Goal: Transaction & Acquisition: Purchase product/service

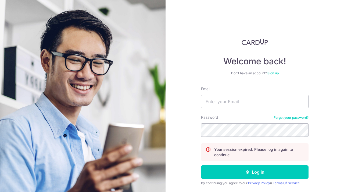
type input "[EMAIL_ADDRESS][DOMAIN_NAME]"
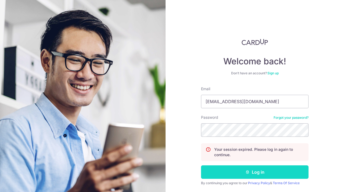
click at [236, 167] on button "Log in" at bounding box center [255, 171] width 108 height 13
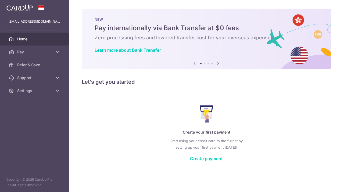
click at [28, 49] on link "Pay" at bounding box center [34, 51] width 69 height 13
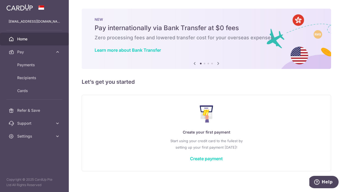
scroll to position [5, 0]
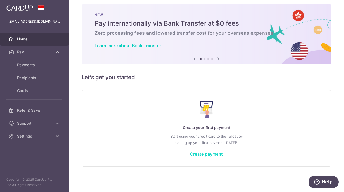
click at [203, 155] on link "Create payment" at bounding box center [206, 153] width 33 height 5
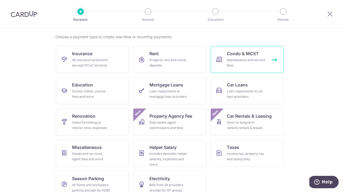
scroll to position [49, 0]
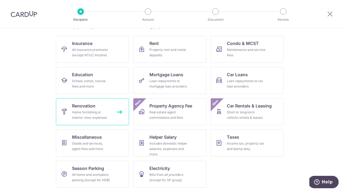
click at [117, 104] on link "Renovation Home furnishing or interior reno-expenses" at bounding box center [92, 111] width 73 height 27
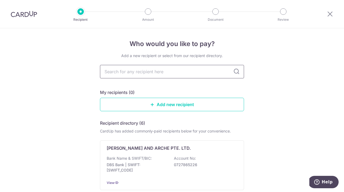
click at [204, 71] on input "text" at bounding box center [172, 71] width 144 height 13
click at [210, 106] on link "Add new recipient" at bounding box center [172, 104] width 144 height 13
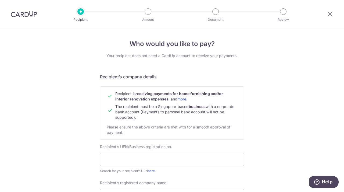
scroll to position [42, 0]
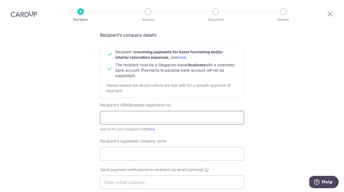
click at [180, 121] on input "text" at bounding box center [172, 117] width 144 height 13
type input "202338149H"
click at [291, 149] on div "Who would you like to pay? Your recipient does not need a CardUp account to rec…" at bounding box center [172, 189] width 344 height 405
click at [208, 153] on input "Recipient’s registered company name" at bounding box center [172, 153] width 144 height 13
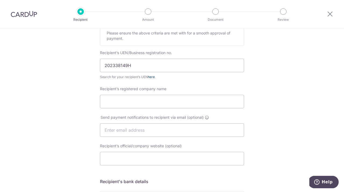
click at [152, 77] on link "here" at bounding box center [151, 77] width 7 height 4
drag, startPoint x: 136, startPoint y: 64, endPoint x: 79, endPoint y: 65, distance: 57.3
click at [79, 65] on div "Who would you like to pay? Your recipient does not need a CardUp account to rec…" at bounding box center [172, 136] width 344 height 405
click at [228, 91] on div "Recipient’s registered company name" at bounding box center [172, 97] width 144 height 22
click at [167, 99] on input "Recipient’s registered company name" at bounding box center [172, 101] width 144 height 13
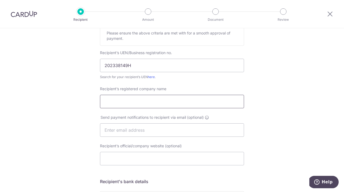
type input "@"
type input "2D3D Pte Ltd"
click at [203, 129] on input "text" at bounding box center [172, 129] width 144 height 13
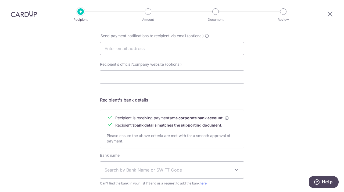
scroll to position [214, 0]
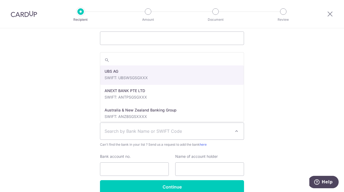
click at [206, 130] on span "Search by Bank Name or SWIFT Code" at bounding box center [168, 131] width 126 height 6
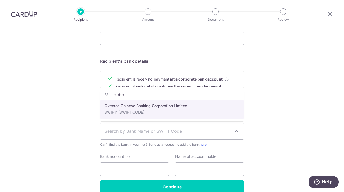
type input "ocbc"
select select "12"
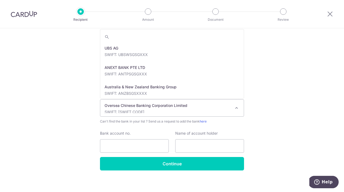
scroll to position [872, 0]
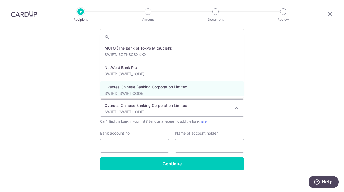
drag, startPoint x: 193, startPoint y: 110, endPoint x: 193, endPoint y: 101, distance: 9.1
click at [193, 101] on span "Oversea Chinese Banking Corporation Limited SWIFT: OCBCSGSGXXX" at bounding box center [172, 108] width 144 height 17
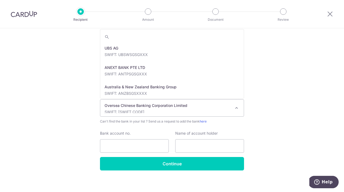
click at [180, 104] on p "Oversea Chinese Banking Corporation Limited" at bounding box center [168, 105] width 126 height 5
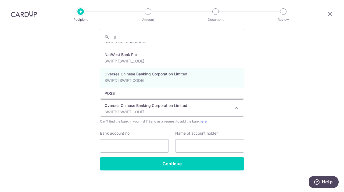
scroll to position [0, 0]
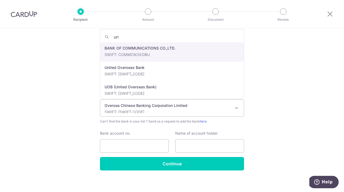
type input "u"
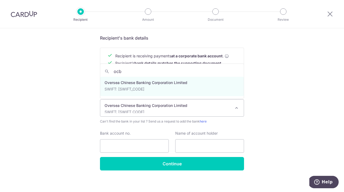
type input "ocbc"
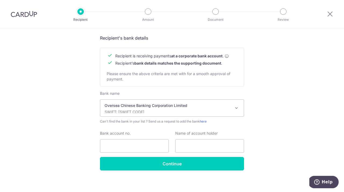
scroll to position [241, 0]
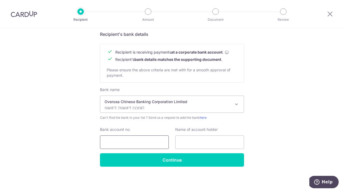
click at [150, 142] on input "Bank account no." at bounding box center [134, 141] width 69 height 13
type input "595672072001"
click at [186, 140] on input "text" at bounding box center [209, 141] width 69 height 13
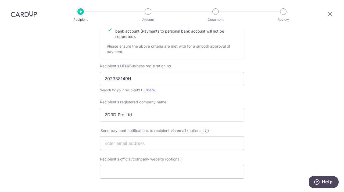
scroll to position [99, 0]
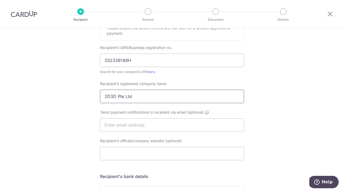
type input "2D3D PTE. LTD."
click at [153, 97] on input "2D3D Pte Ltd" at bounding box center [172, 96] width 144 height 13
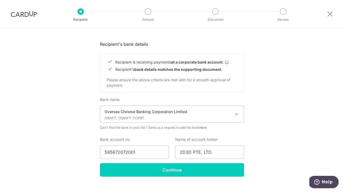
scroll to position [241, 0]
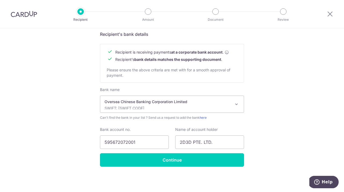
click at [208, 76] on div "Recipient is receiving payments at a corporate bank account . Recipient’s bank …" at bounding box center [172, 63] width 144 height 39
click at [108, 144] on input "595672072001" at bounding box center [134, 141] width 69 height 13
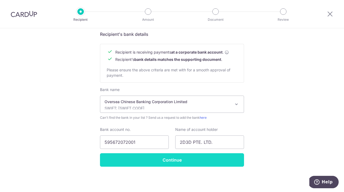
click at [179, 157] on input "Continue" at bounding box center [172, 159] width 144 height 13
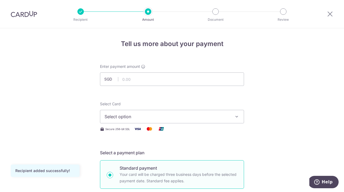
click at [169, 115] on span "Select option" at bounding box center [167, 116] width 125 height 6
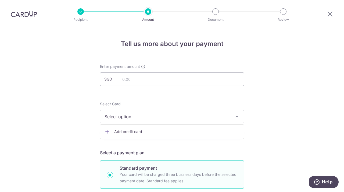
click at [220, 114] on span "Select option" at bounding box center [167, 116] width 125 height 6
click at [192, 130] on span "Add credit card" at bounding box center [176, 131] width 125 height 5
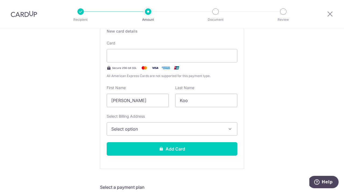
scroll to position [115, 0]
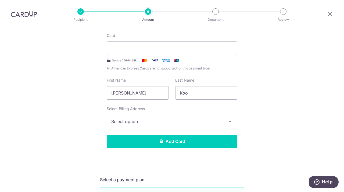
click at [185, 116] on button "Select option" at bounding box center [172, 121] width 131 height 13
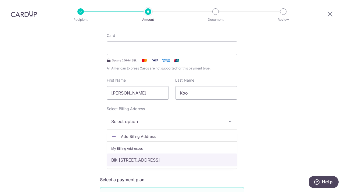
click at [181, 163] on link "Blk [STREET_ADDRESS]" at bounding box center [172, 159] width 130 height 13
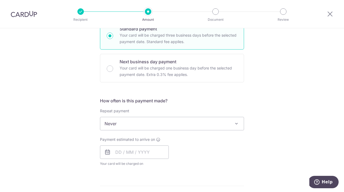
scroll to position [272, 0]
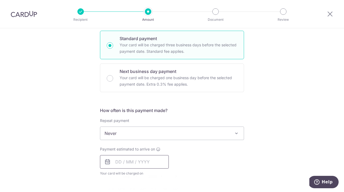
click at [142, 164] on input "text" at bounding box center [134, 161] width 69 height 13
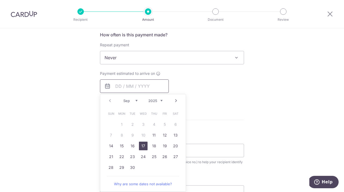
scroll to position [347, 0]
click at [158, 73] on icon at bounding box center [158, 74] width 4 height 4
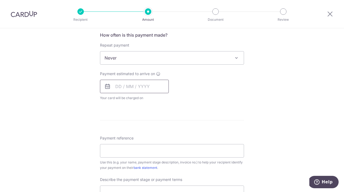
click at [159, 83] on input "text" at bounding box center [134, 86] width 69 height 13
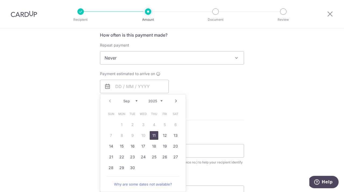
click at [154, 133] on link "11" at bounding box center [154, 135] width 9 height 9
type input "[DATE]"
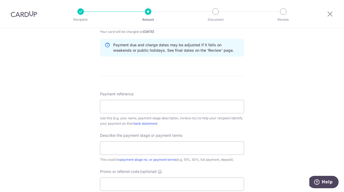
scroll to position [418, 0]
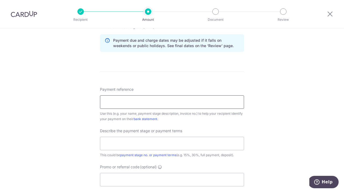
click at [171, 101] on input "Payment reference" at bounding box center [172, 101] width 144 height 13
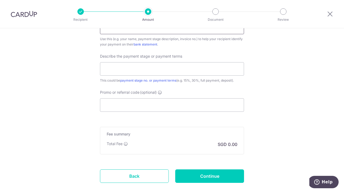
scroll to position [502, 0]
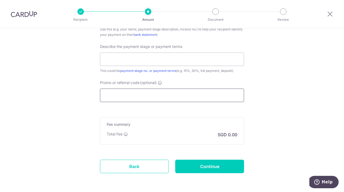
click at [171, 101] on input "Promo or referral code (optional)" at bounding box center [172, 95] width 144 height 13
click at [151, 101] on input "Promo or referral code (optional)" at bounding box center [172, 95] width 144 height 13
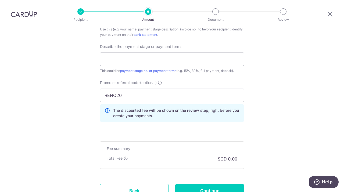
click at [170, 94] on input "RENO20" at bounding box center [172, 95] width 144 height 13
type input "RENO25ONE"
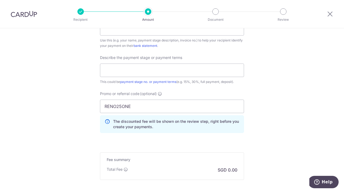
scroll to position [491, 0]
click at [180, 68] on input "text" at bounding box center [172, 70] width 144 height 13
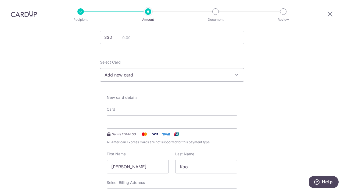
scroll to position [0, 0]
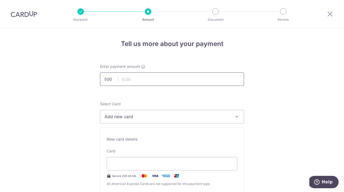
click at [160, 75] on input "text" at bounding box center [172, 78] width 144 height 13
type input "8,782.00"
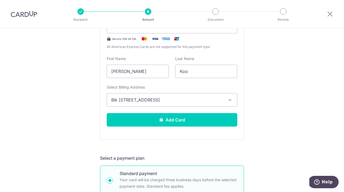
scroll to position [136, 0]
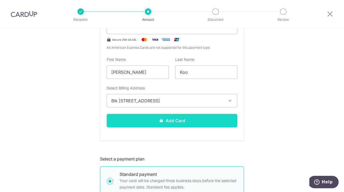
click at [185, 121] on button "Add Card" at bounding box center [172, 120] width 131 height 13
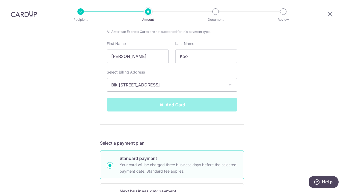
scroll to position [153, 0]
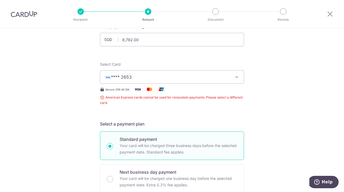
scroll to position [53, 0]
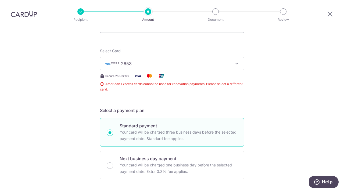
click at [170, 87] on span "American Express cards cannot be used for renovation payments. Please select a …" at bounding box center [172, 86] width 144 height 11
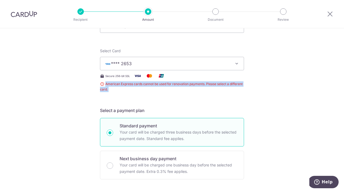
click at [170, 87] on span "American Express cards cannot be used for renovation payments. Please select a …" at bounding box center [172, 86] width 144 height 11
click at [160, 65] on span "**** 2653" at bounding box center [167, 63] width 125 height 6
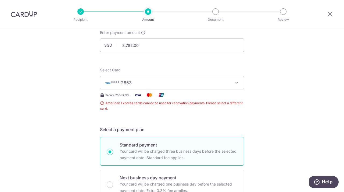
scroll to position [392, 0]
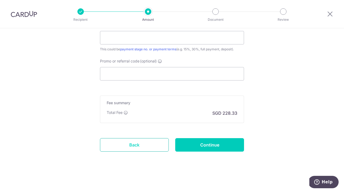
click at [144, 142] on link "Back" at bounding box center [134, 144] width 69 height 13
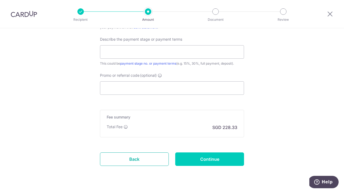
scroll to position [374, 0]
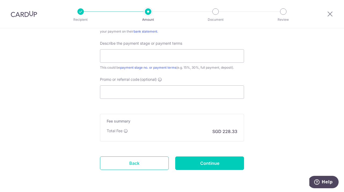
click at [144, 160] on link "Back" at bounding box center [134, 162] width 69 height 13
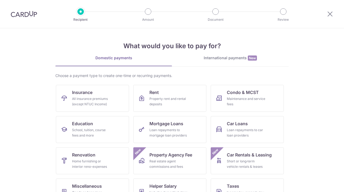
scroll to position [49, 0]
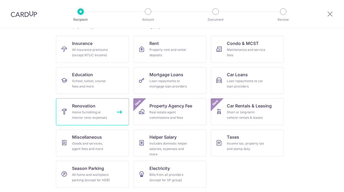
click at [115, 112] on link "Renovation Home furnishing or interior reno-expenses" at bounding box center [92, 111] width 73 height 27
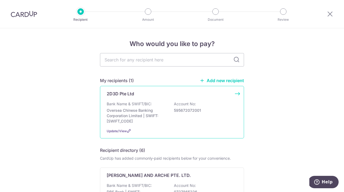
click at [191, 125] on div "2D3D Pte Ltd Bank Name & SWIFT/BIC: Oversea Chinese Banking Corporation Limited…" at bounding box center [172, 112] width 144 height 52
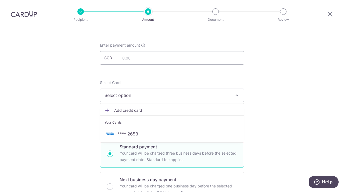
click at [187, 130] on link "**** 2653" at bounding box center [172, 133] width 144 height 13
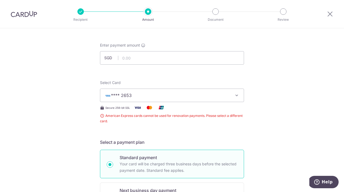
click at [160, 49] on div "Enter payment amount SGD" at bounding box center [172, 54] width 144 height 22
click at [158, 50] on div "Enter payment amount SGD" at bounding box center [172, 54] width 144 height 22
click at [138, 54] on input "text" at bounding box center [172, 57] width 144 height 13
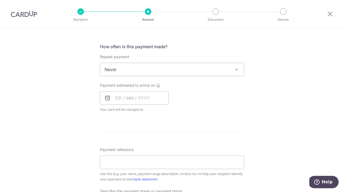
scroll to position [207, 0]
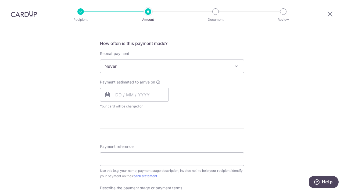
click at [183, 73] on div "How often is this payment made? Repeat payment Never Every week Every month Eve…" at bounding box center [172, 76] width 144 height 73
type input "8,782.00"
click at [210, 65] on span "Never" at bounding box center [172, 66] width 144 height 13
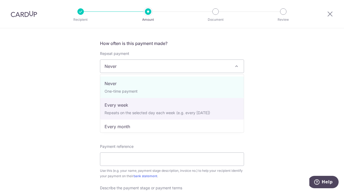
click at [344, 114] on div "Tell us more about your payment Enter payment amount SGD 8,782.00 8782.00 Selec…" at bounding box center [172, 88] width 344 height 534
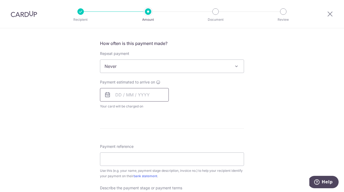
click at [139, 96] on input "text" at bounding box center [134, 94] width 69 height 13
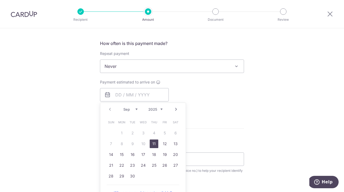
click at [151, 142] on link "11" at bounding box center [154, 143] width 9 height 9
type input "[DATE]"
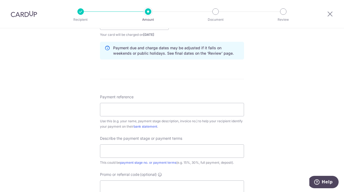
scroll to position [281, 0]
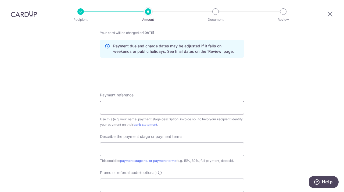
click at [180, 110] on input "Payment reference" at bounding box center [172, 107] width 144 height 13
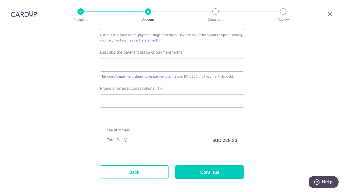
scroll to position [375, 0]
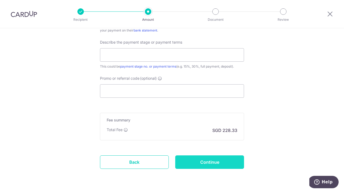
type input "2D3D-25-INV0097/2D3D-P0035/TH"
click at [206, 165] on input "Continue" at bounding box center [209, 161] width 69 height 13
type input "Create Schedule"
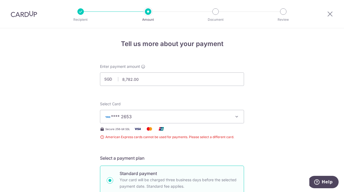
click at [199, 102] on div "Select Card **** 2653 Add credit card Your Cards **** 2653" at bounding box center [172, 112] width 144 height 22
click at [204, 115] on span "**** 2653" at bounding box center [167, 116] width 125 height 6
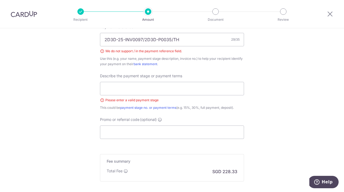
scroll to position [402, 0]
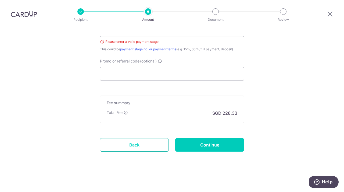
click at [135, 145] on link "Back" at bounding box center [134, 144] width 69 height 13
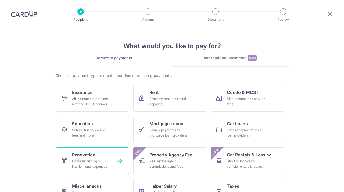
click at [119, 163] on link "Renovation Home furnishing or interior reno-expenses" at bounding box center [92, 160] width 73 height 27
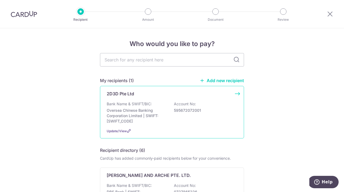
click at [196, 105] on div "Bank Name & SWIFT/BIC: Oversea Chinese Banking Corporation Limited | SWIFT: [SW…" at bounding box center [172, 112] width 131 height 23
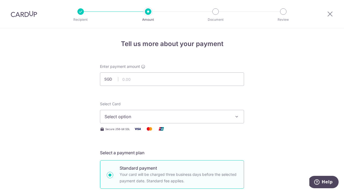
click at [159, 115] on span "Select option" at bounding box center [167, 116] width 125 height 6
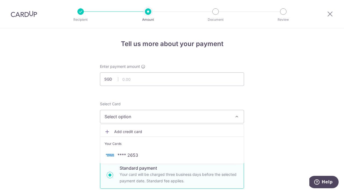
click at [144, 155] on span "**** 2653" at bounding box center [172, 155] width 135 height 6
